Goal: Information Seeking & Learning: Check status

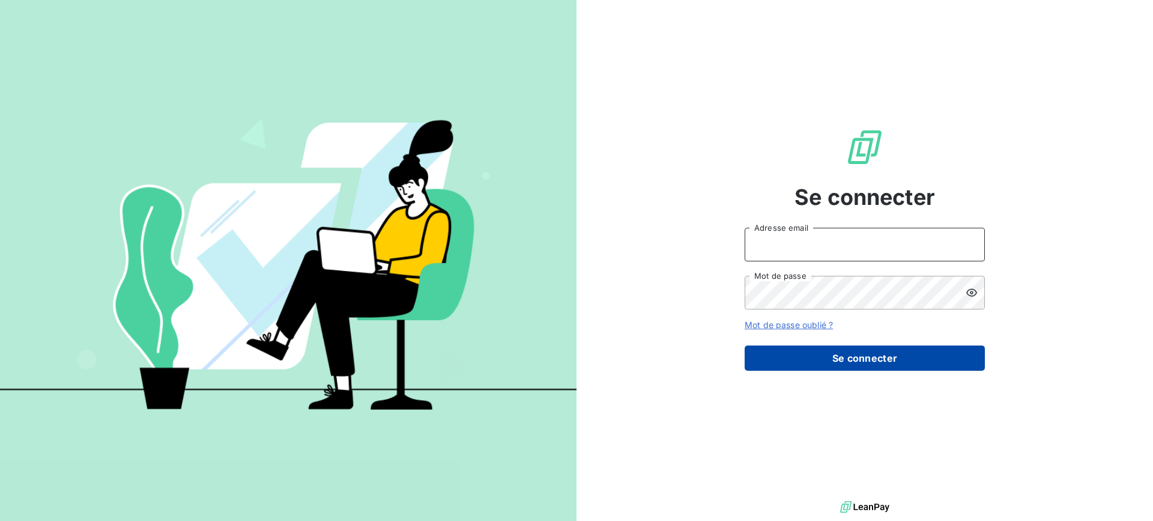
type input "[EMAIL_ADDRESS][DOMAIN_NAME]"
click at [895, 351] on button "Se connecter" at bounding box center [865, 357] width 240 height 25
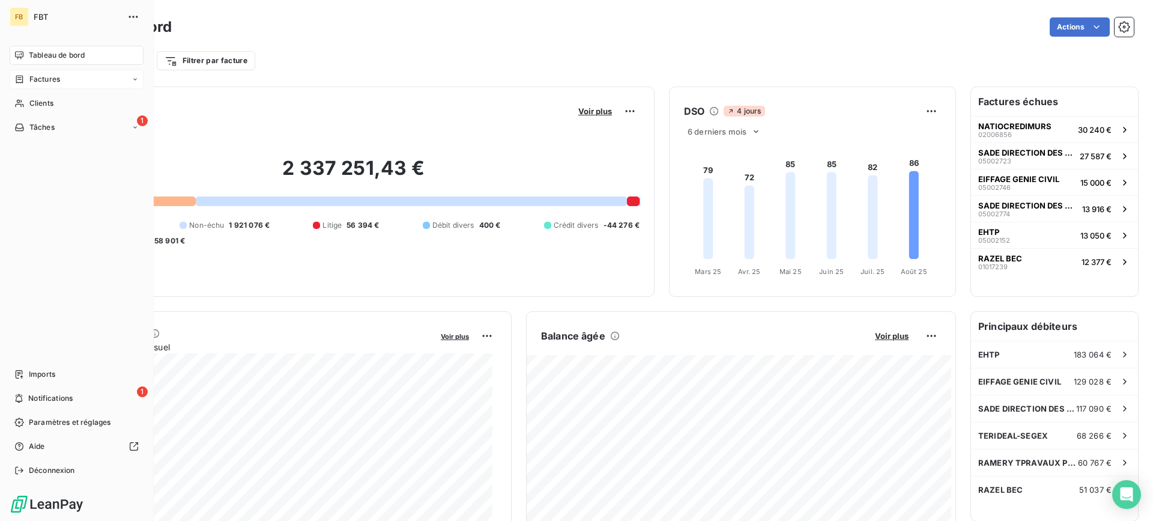
click at [25, 82] on div "Factures" at bounding box center [37, 79] width 46 height 11
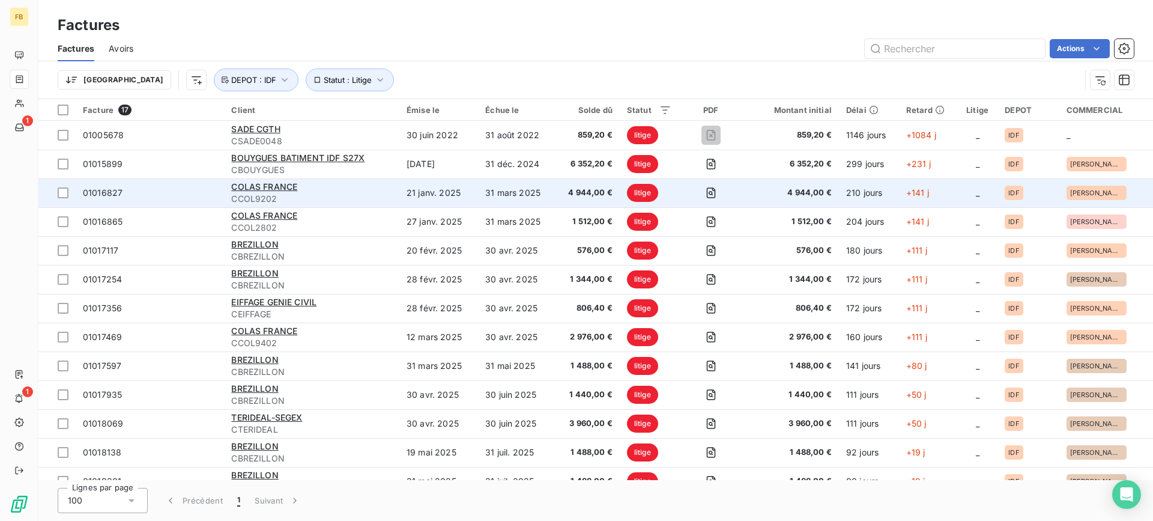
click at [306, 192] on div "COLAS FRANCE" at bounding box center [311, 187] width 161 height 12
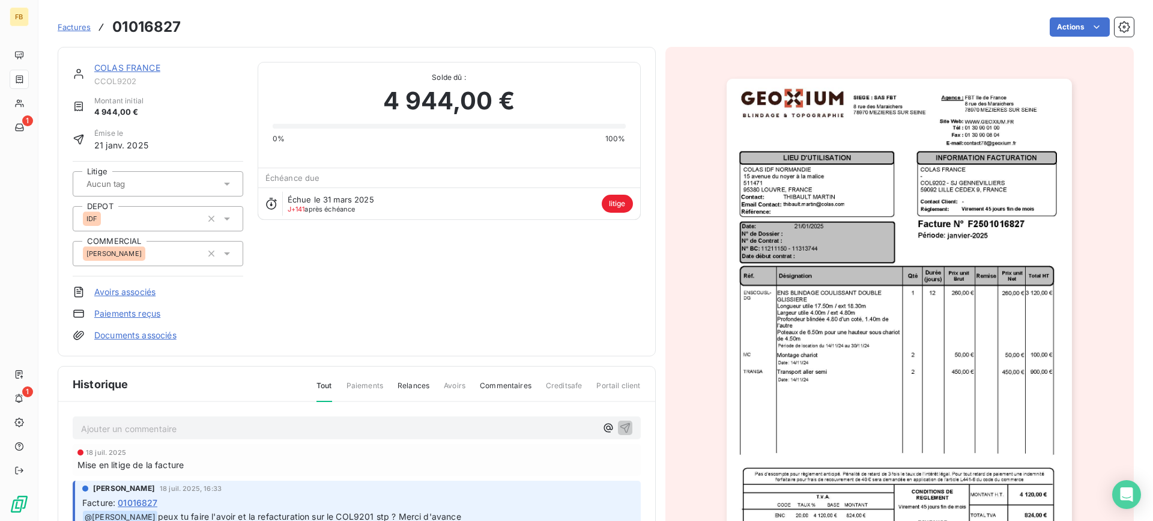
click at [123, 67] on link "COLAS FRANCE" at bounding box center [127, 67] width 66 height 10
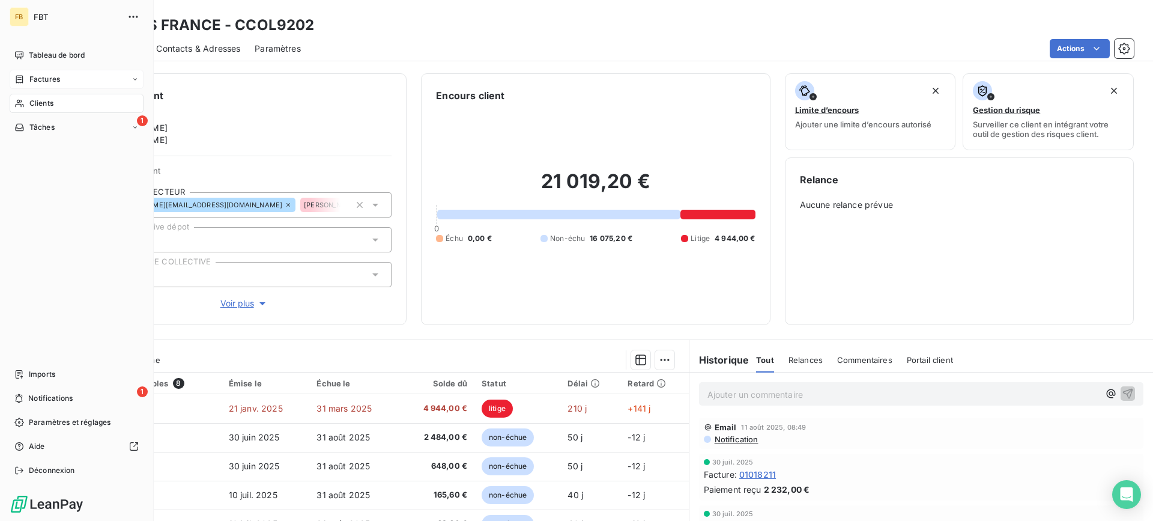
click at [54, 74] on span "Factures" at bounding box center [44, 79] width 31 height 11
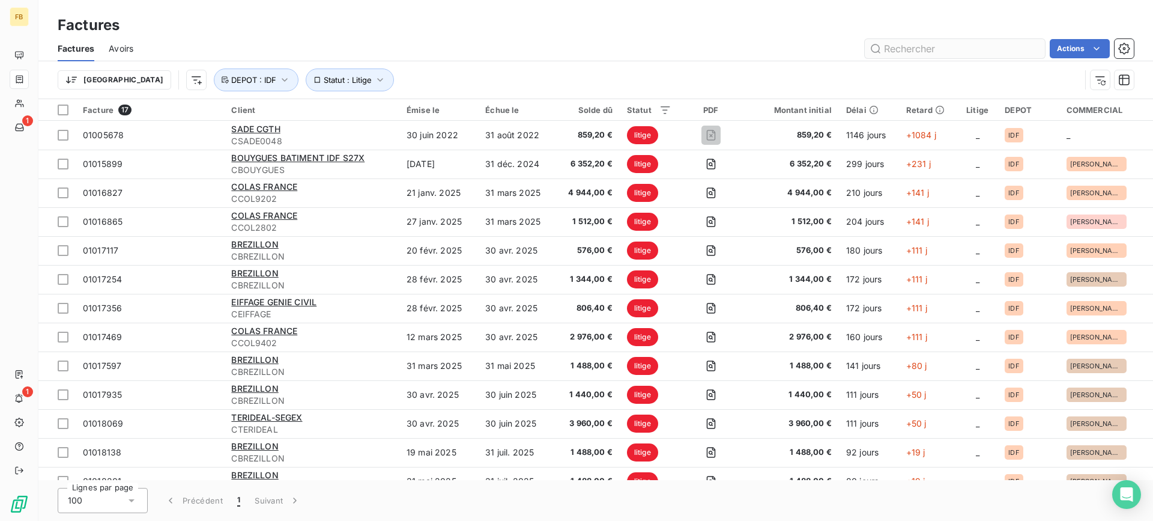
click at [941, 49] on input "text" at bounding box center [955, 48] width 180 height 19
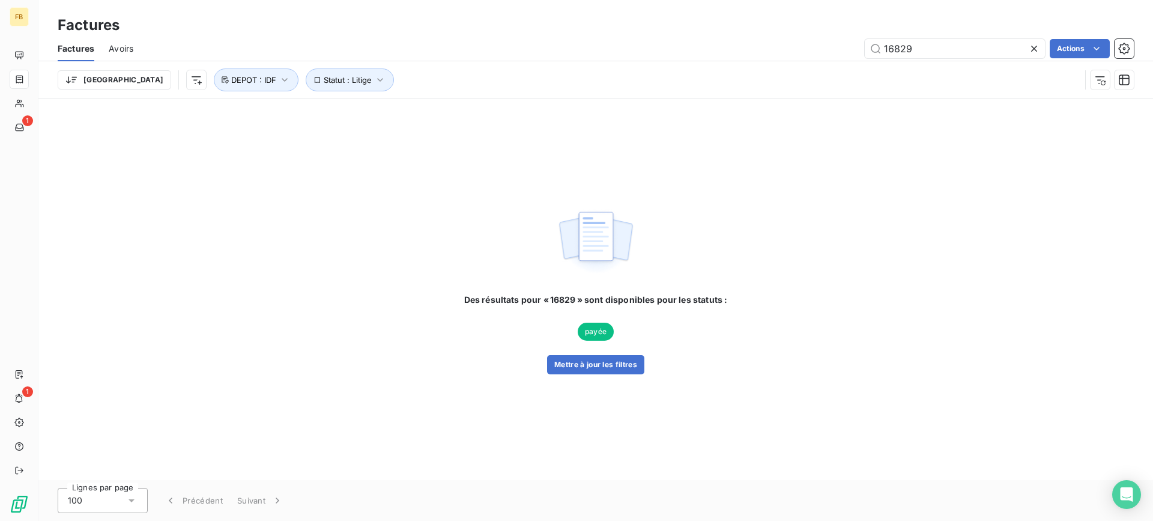
type input "16829"
click at [1037, 52] on icon at bounding box center [1035, 49] width 12 height 12
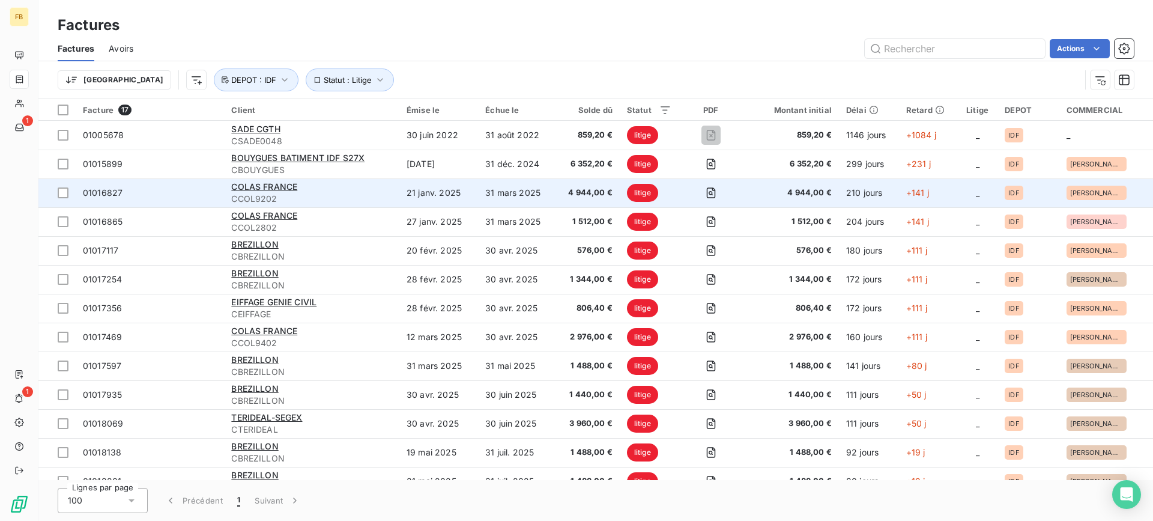
click at [317, 199] on span "CCOL9202" at bounding box center [311, 199] width 161 height 12
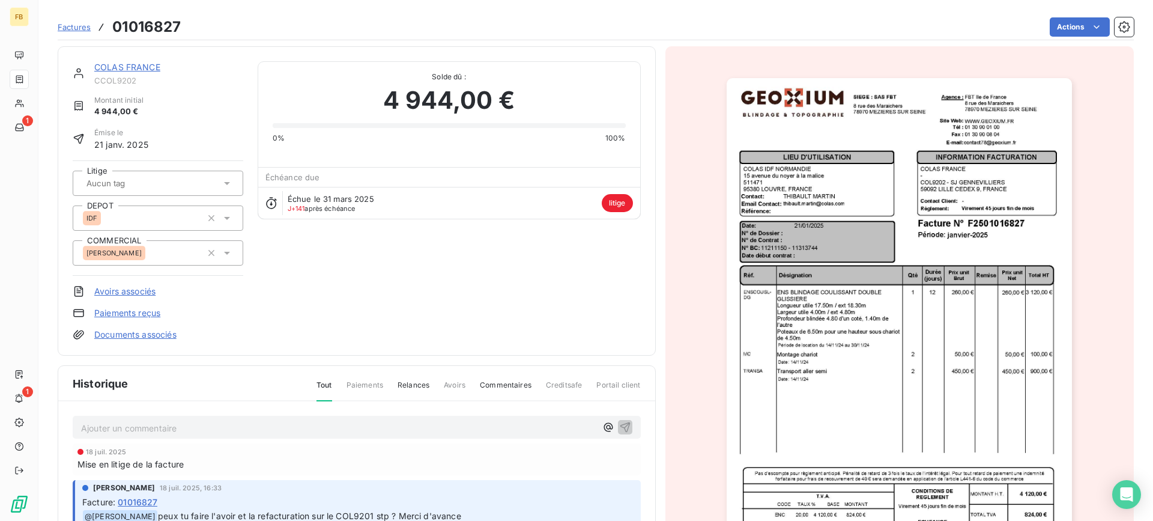
scroll to position [61, 0]
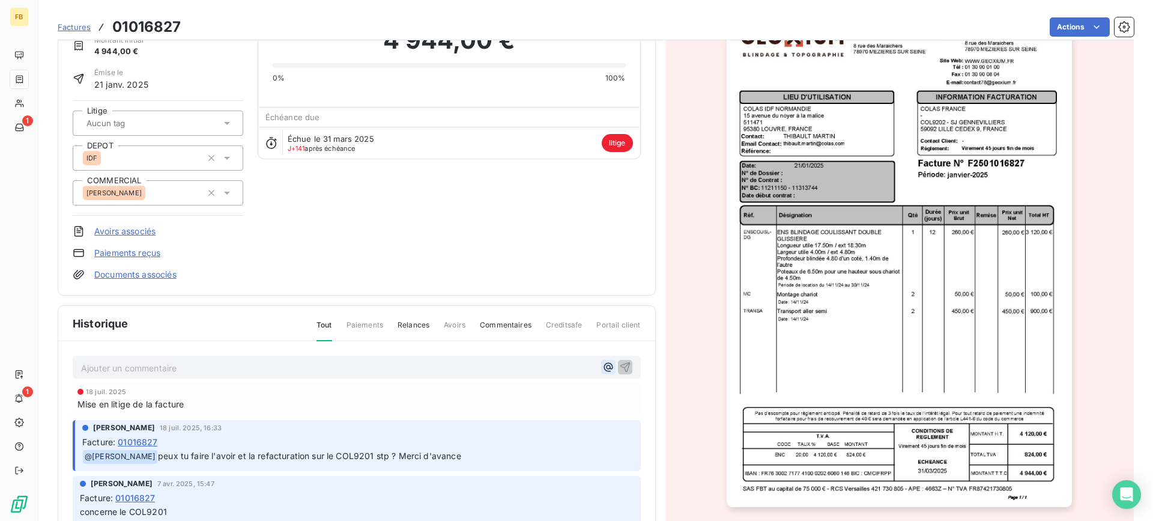
click at [603, 364] on icon "button" at bounding box center [609, 367] width 12 height 12
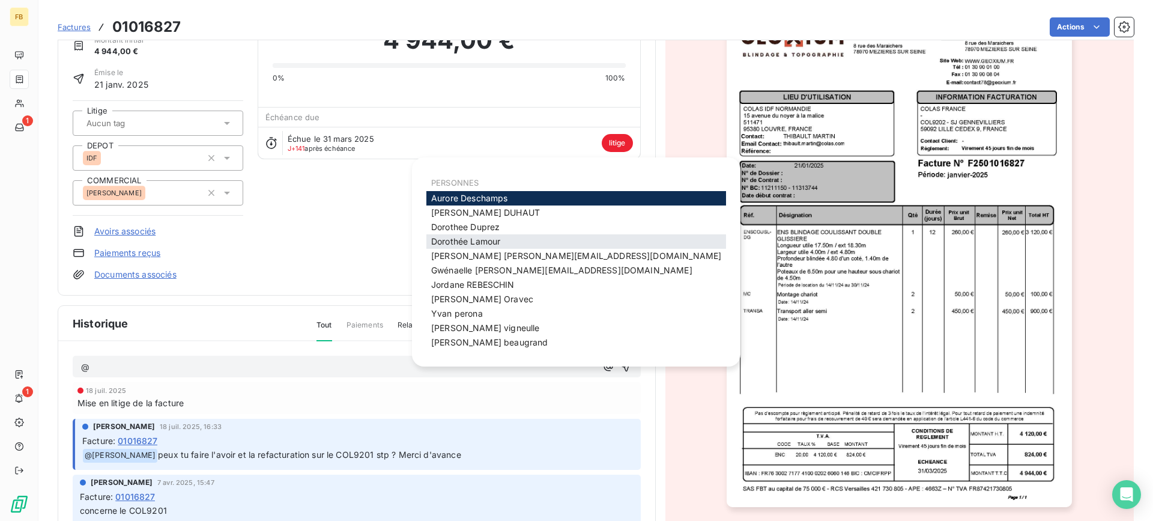
click at [523, 242] on div "[PERSON_NAME]" at bounding box center [577, 241] width 300 height 14
click at [505, 245] on div "[PERSON_NAME]" at bounding box center [577, 241] width 300 height 14
click at [500, 239] on span "[PERSON_NAME]" at bounding box center [465, 241] width 69 height 10
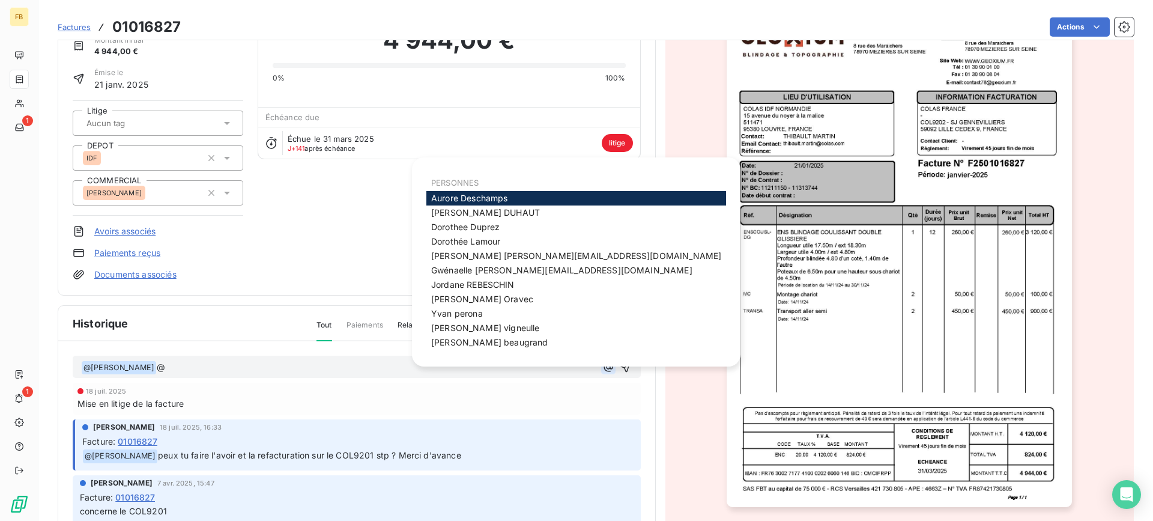
click at [603, 366] on icon "button" at bounding box center [609, 367] width 12 height 12
click at [476, 300] on span "[PERSON_NAME]" at bounding box center [482, 299] width 102 height 10
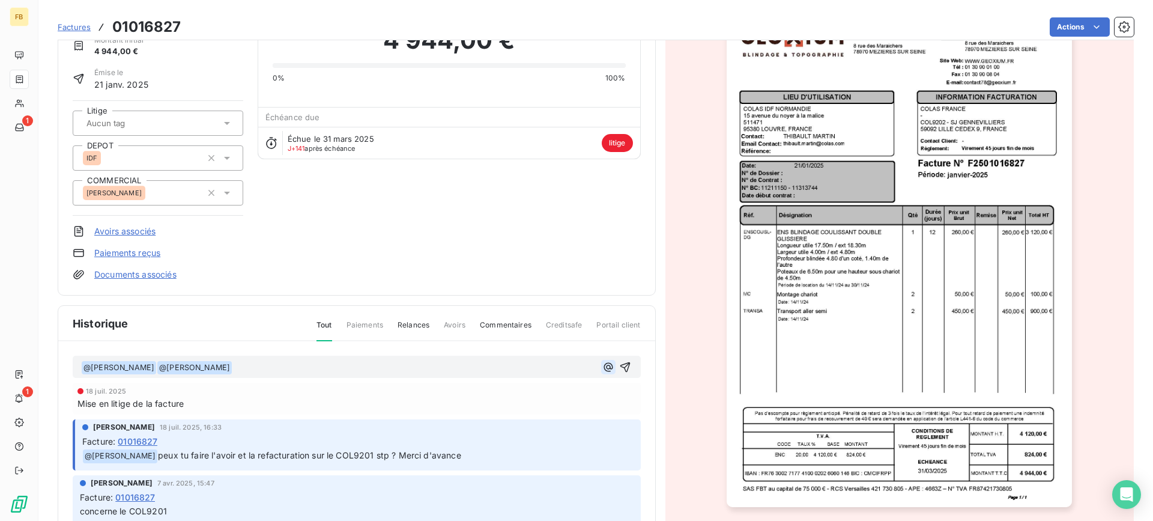
click at [604, 370] on icon "button" at bounding box center [608, 366] width 9 height 9
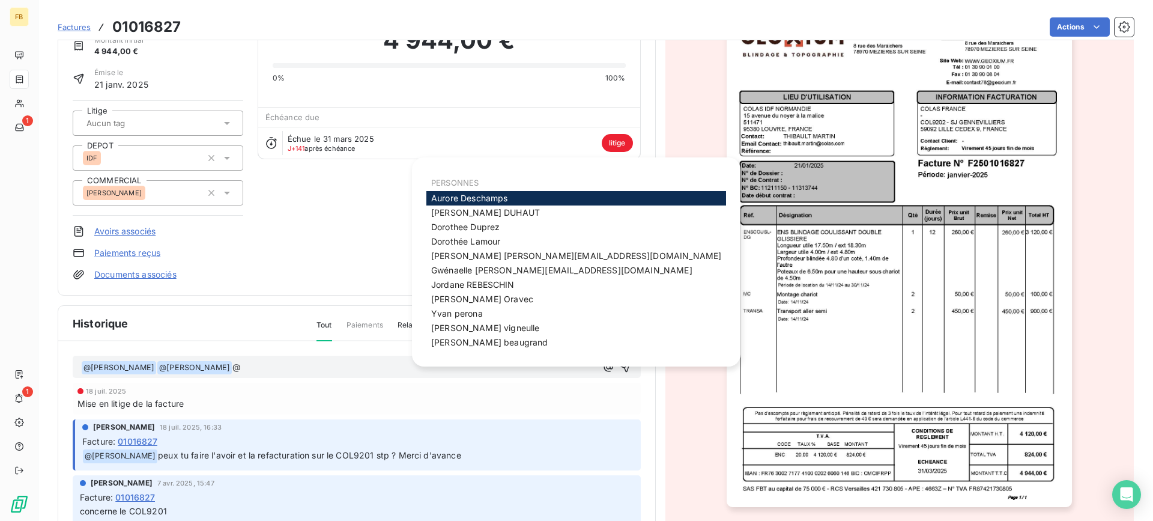
click at [271, 366] on p "﻿ @ [PERSON_NAME] ﻿ ﻿ @ [PERSON_NAME] ﻿ @" at bounding box center [338, 367] width 515 height 14
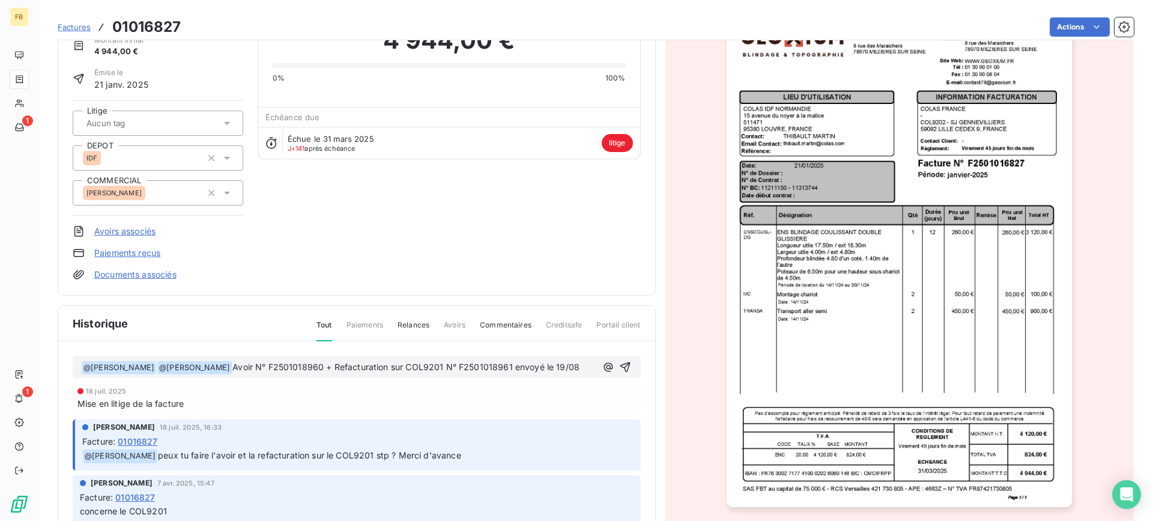
click at [217, 368] on span "@ [PERSON_NAME] ﻿" at bounding box center [194, 368] width 74 height 14
click at [232, 368] on span "Avoir N° F2501018960 + Refacturation sur COL9201 N° F2501018961 envoyé le 19/08" at bounding box center [405, 367] width 347 height 10
click at [620, 367] on icon "button" at bounding box center [625, 367] width 10 height 10
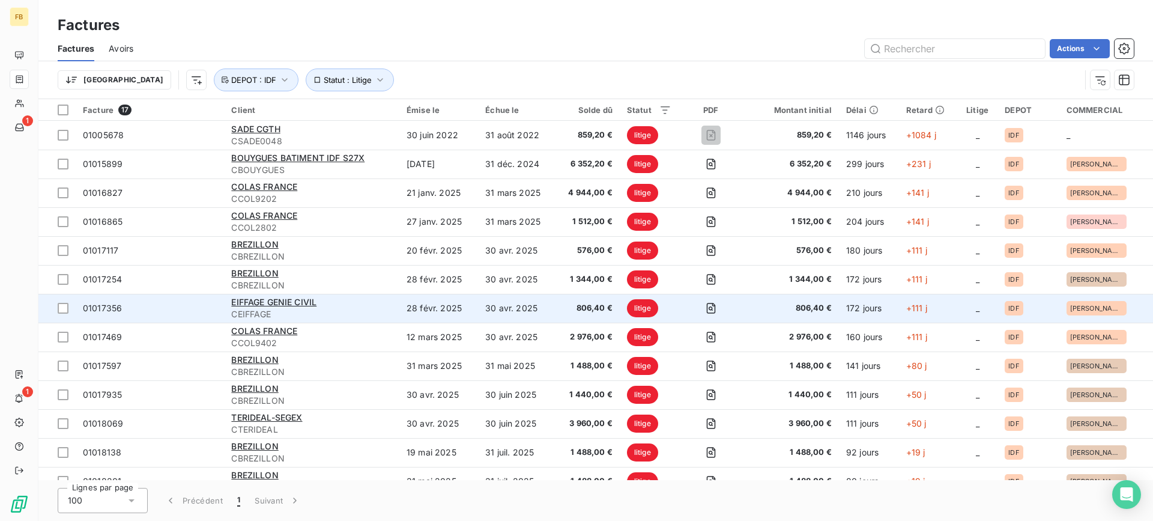
click at [390, 305] on div "EIFFAGE GENIE CIVIL" at bounding box center [311, 302] width 161 height 12
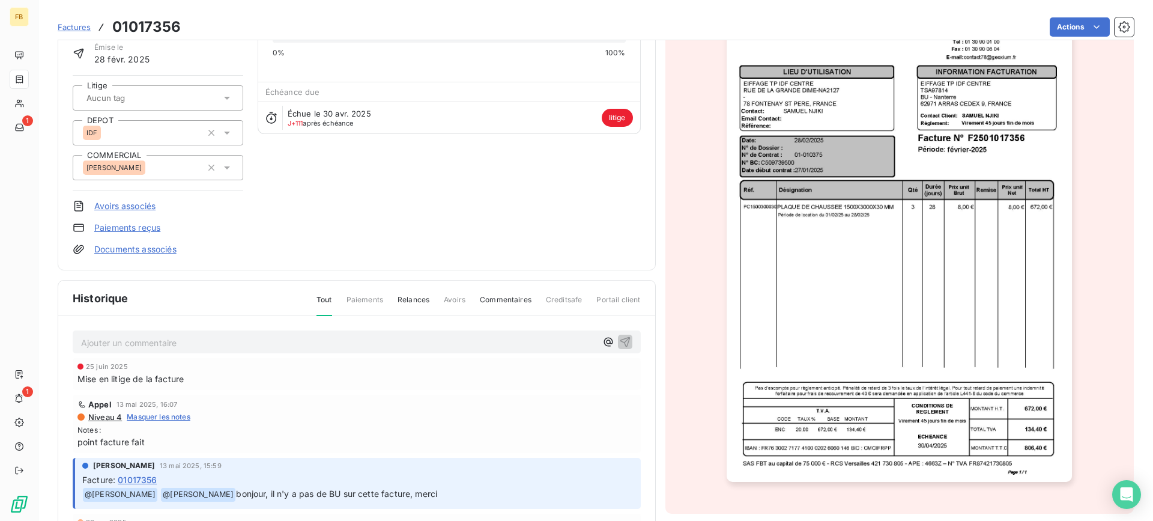
scroll to position [24, 0]
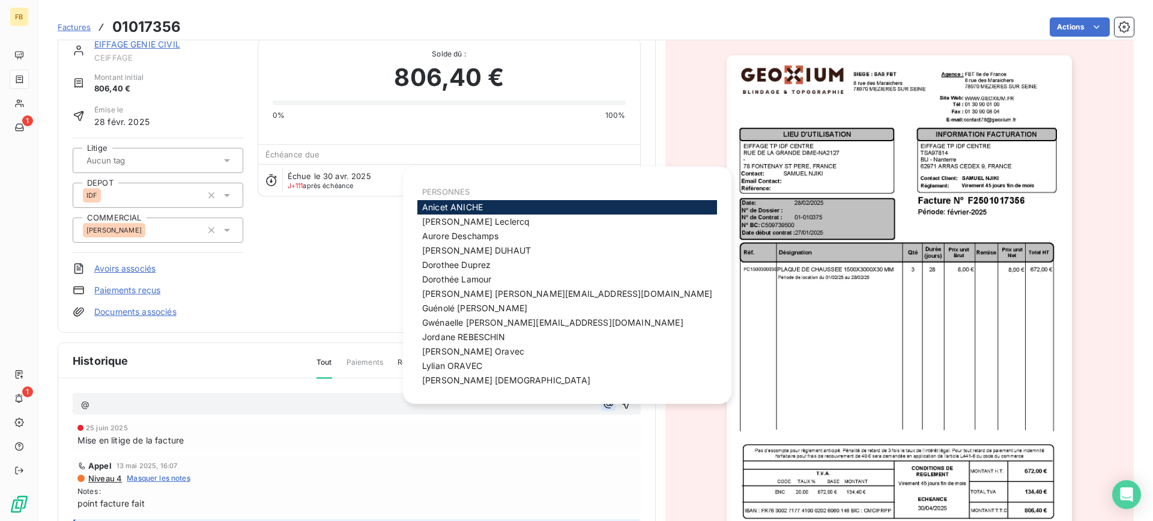
click at [603, 404] on icon "button" at bounding box center [609, 404] width 12 height 12
click at [494, 278] on div "[PERSON_NAME]" at bounding box center [568, 279] width 300 height 14
click at [494, 277] on div "[PERSON_NAME]" at bounding box center [568, 279] width 300 height 14
click at [477, 274] on span "[PERSON_NAME]" at bounding box center [456, 279] width 69 height 10
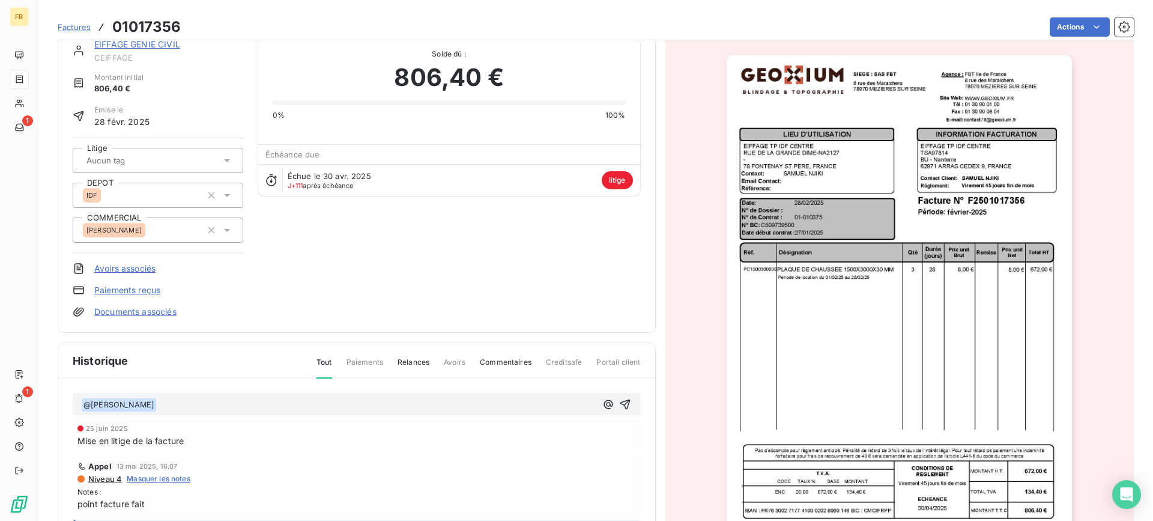
click at [280, 408] on p "﻿ @ [PERSON_NAME] ﻿ ﻿" at bounding box center [338, 405] width 515 height 14
click at [619, 401] on icon "button" at bounding box center [625, 404] width 12 height 12
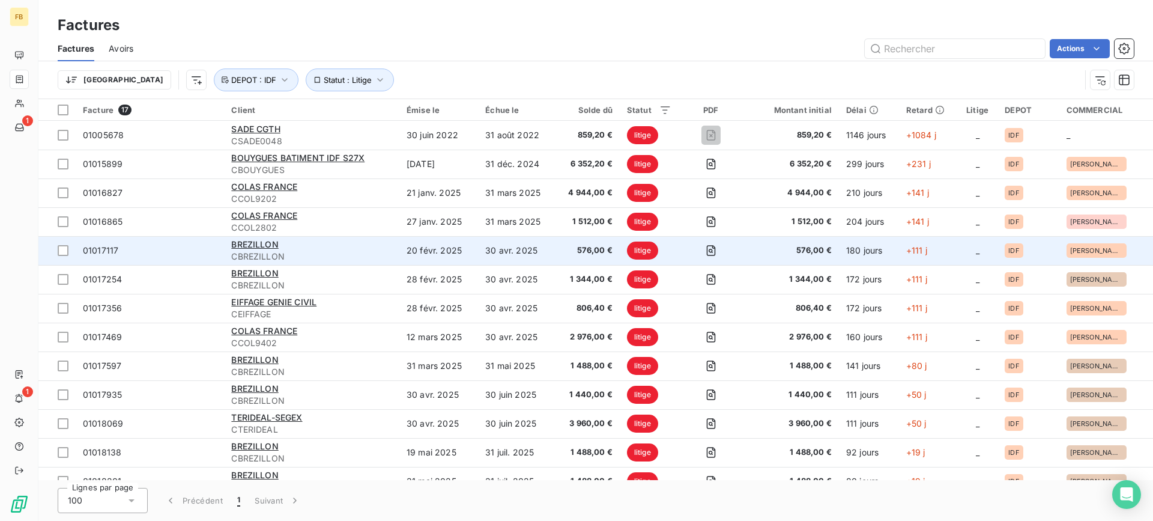
scroll to position [60, 0]
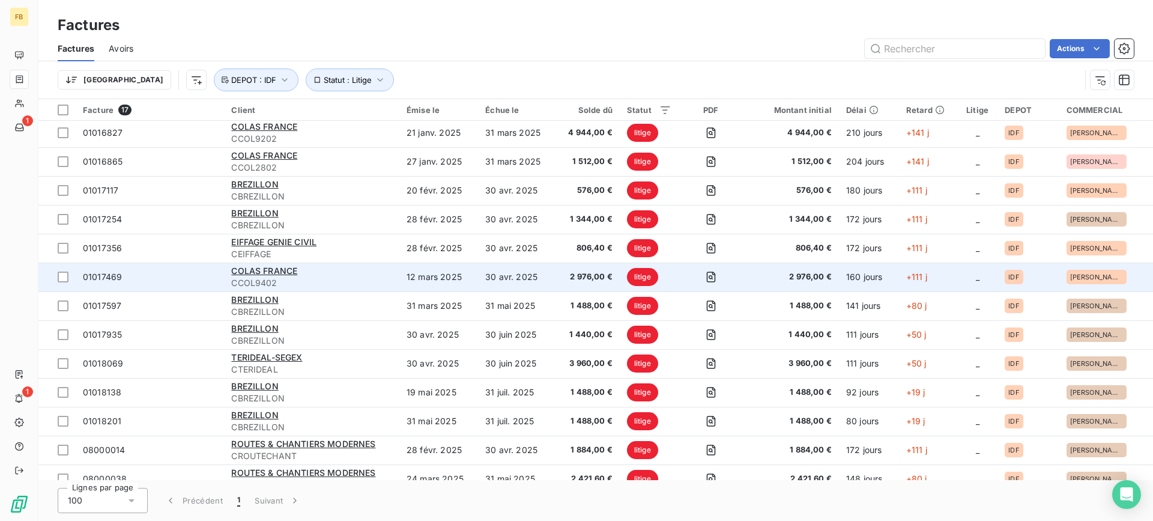
click at [362, 283] on span "CCOL9402" at bounding box center [311, 283] width 161 height 12
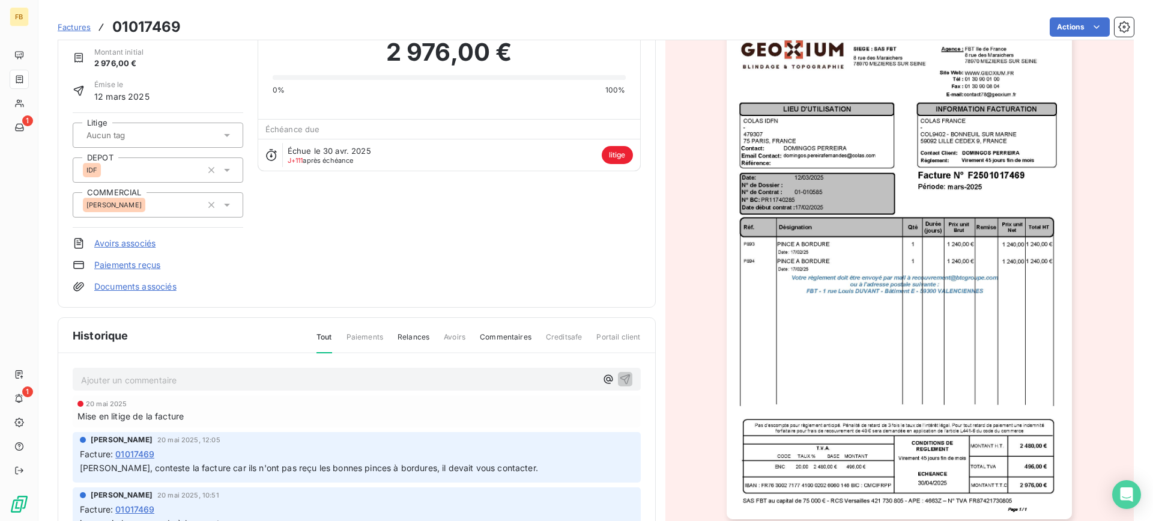
scroll to position [121, 0]
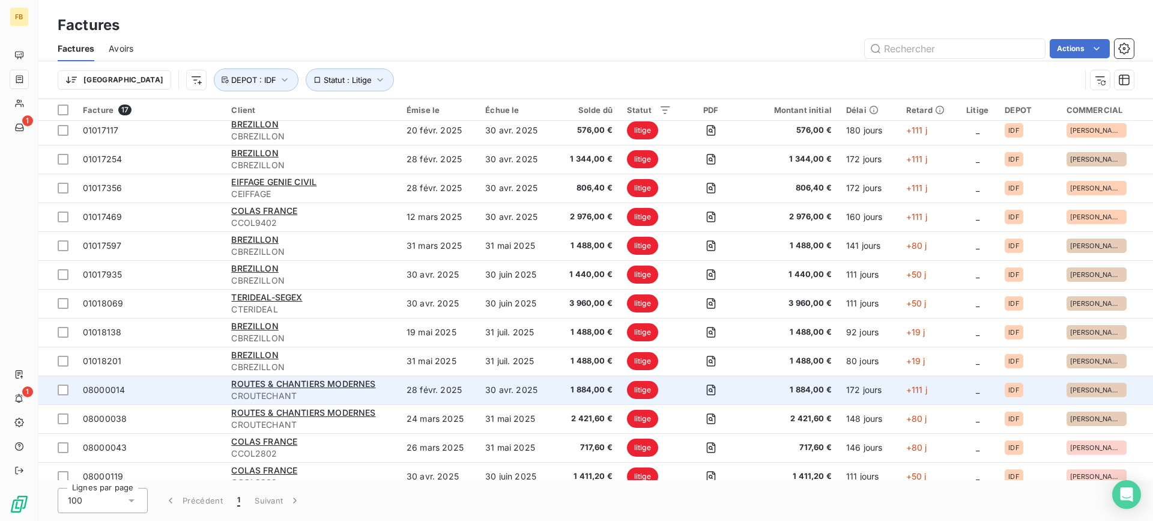
scroll to position [132, 0]
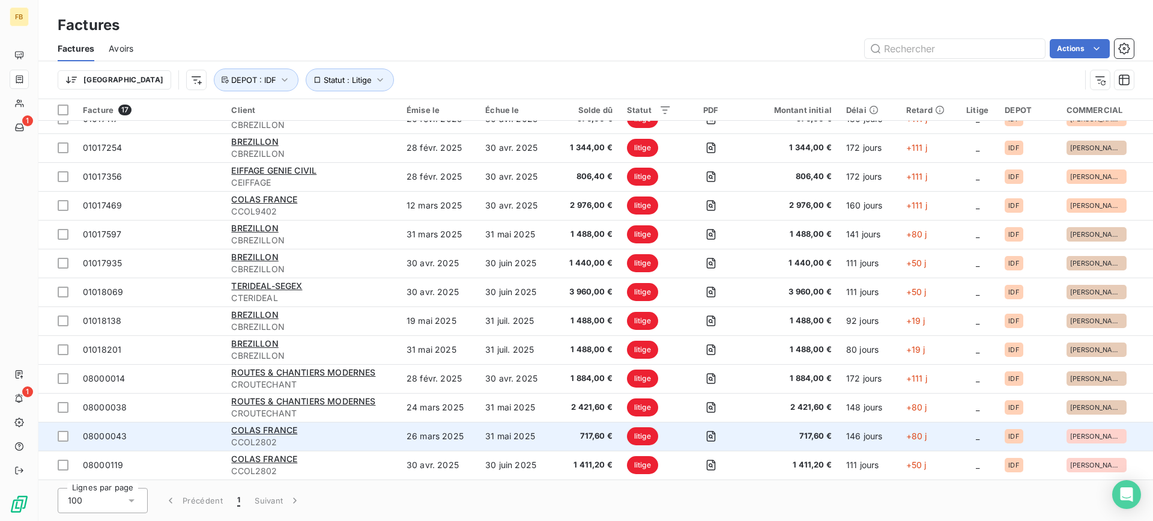
click at [398, 444] on td "COLAS FRANCE CCOL2802" at bounding box center [311, 436] width 175 height 29
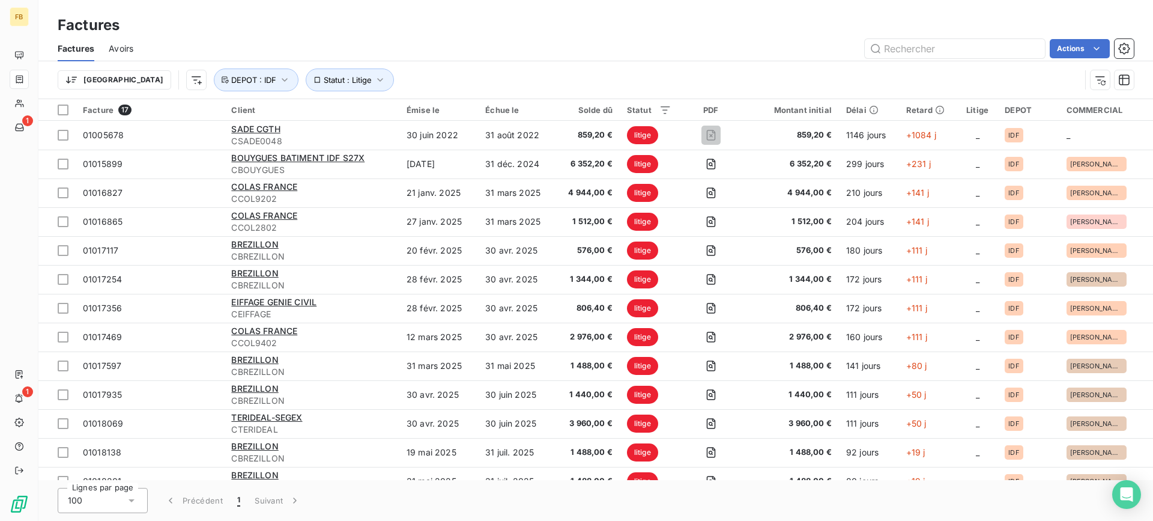
click at [557, 28] on div "Factures" at bounding box center [595, 25] width 1115 height 22
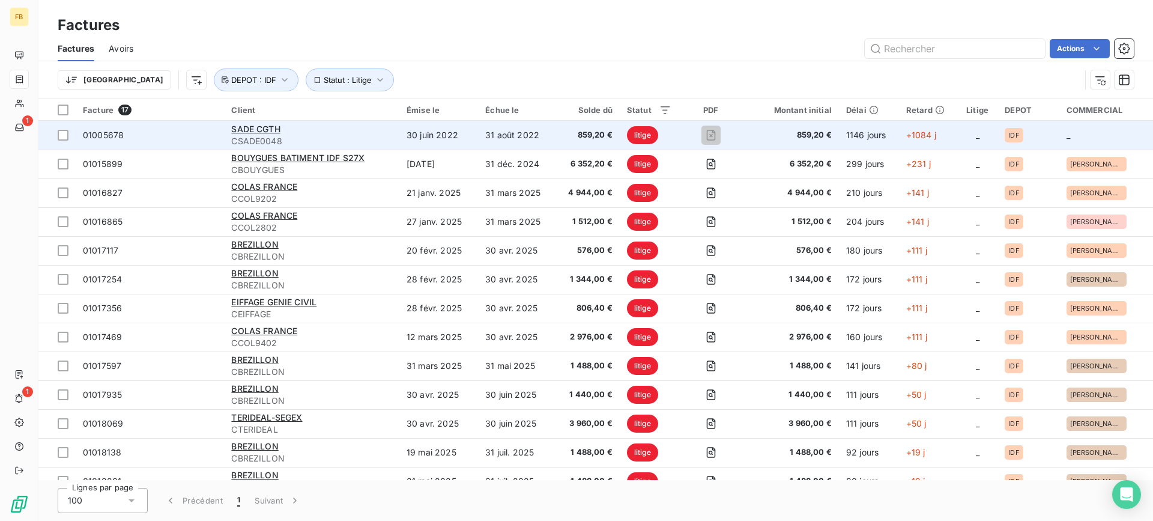
click at [424, 128] on td "30 juin 2022" at bounding box center [439, 135] width 79 height 29
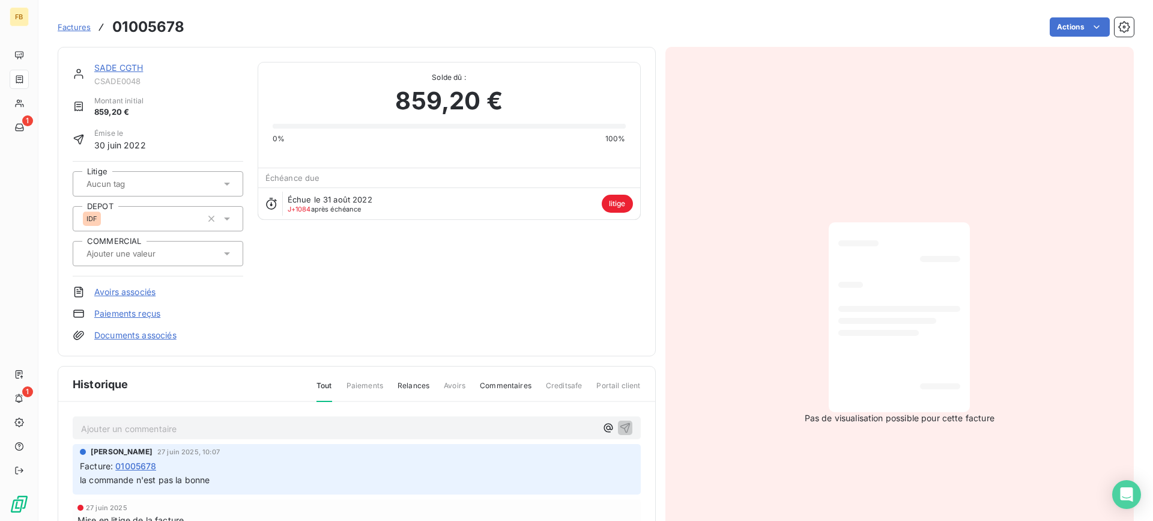
click at [457, 342] on div "SADE CGTH CSADE0048 Montant initial 859,20 € Émise le [DATE] Litige DEPOT IDF C…" at bounding box center [357, 201] width 598 height 309
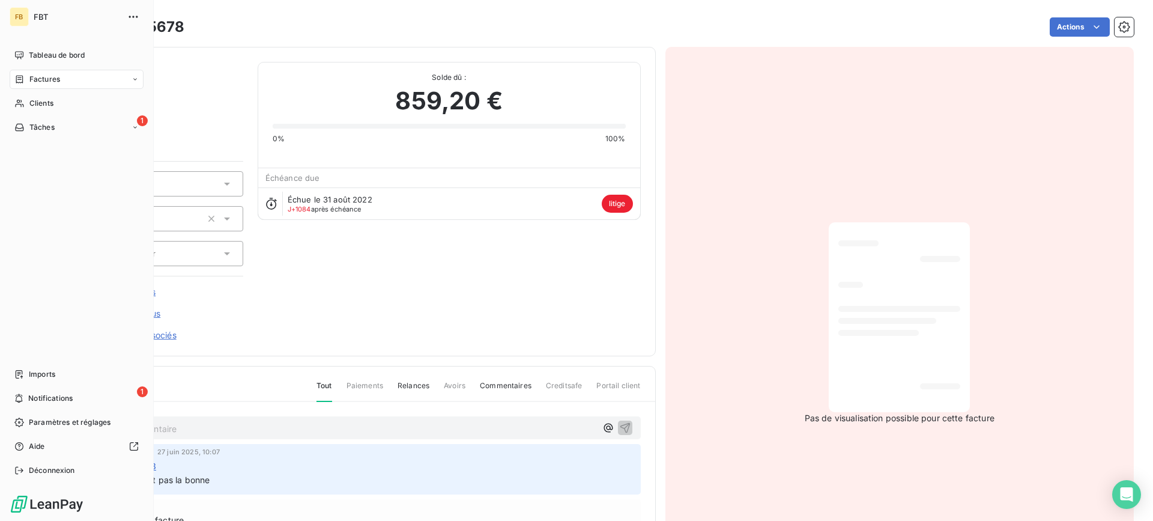
click at [47, 80] on span "Factures" at bounding box center [44, 79] width 31 height 11
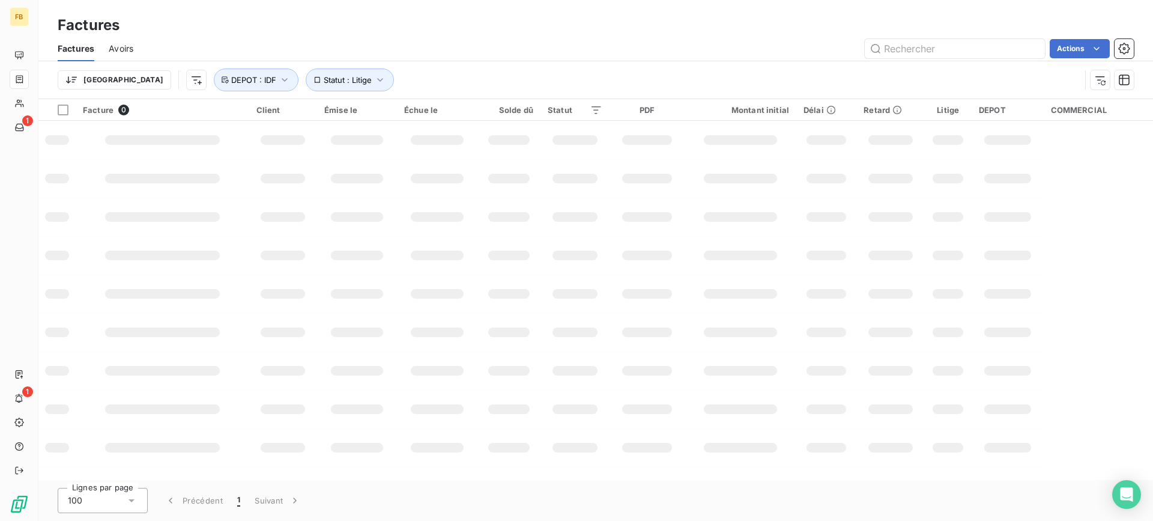
click at [509, 52] on div "Actions" at bounding box center [641, 48] width 986 height 19
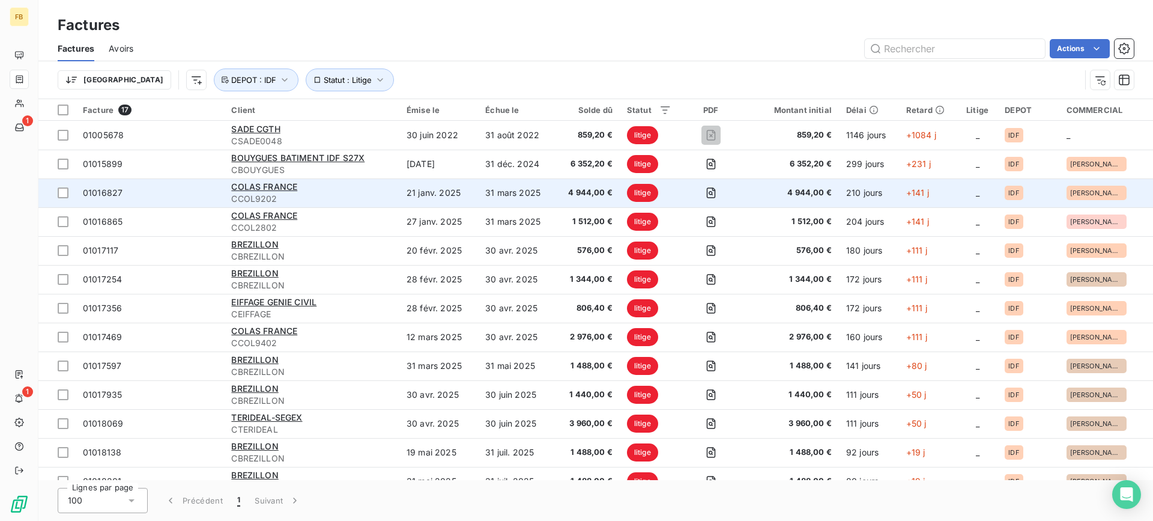
click at [470, 192] on td "21 janv. 2025" at bounding box center [439, 192] width 79 height 29
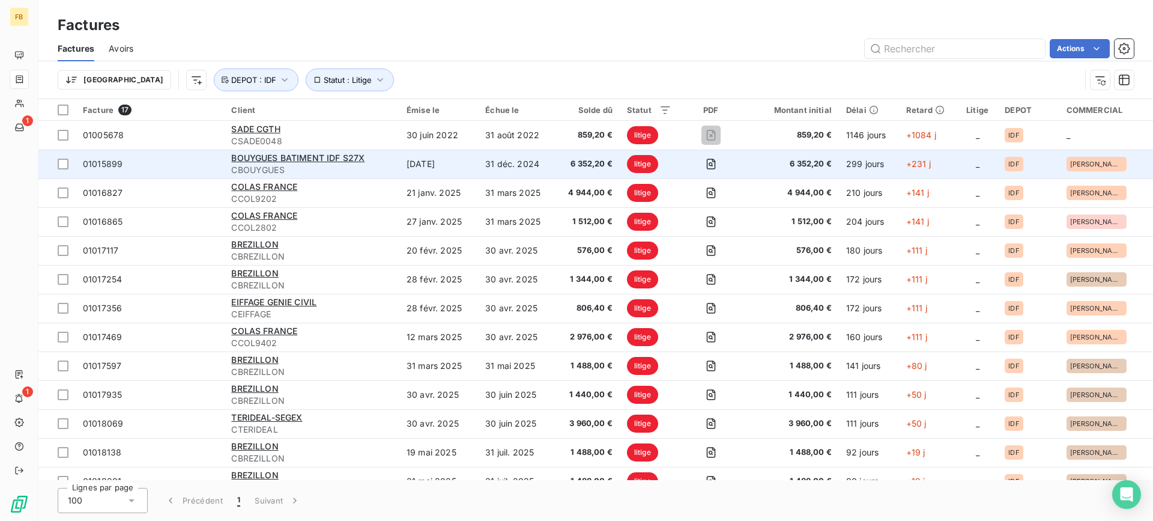
click at [476, 166] on td "[DATE]" at bounding box center [439, 164] width 79 height 29
